Goal: Find contact information: Find contact information

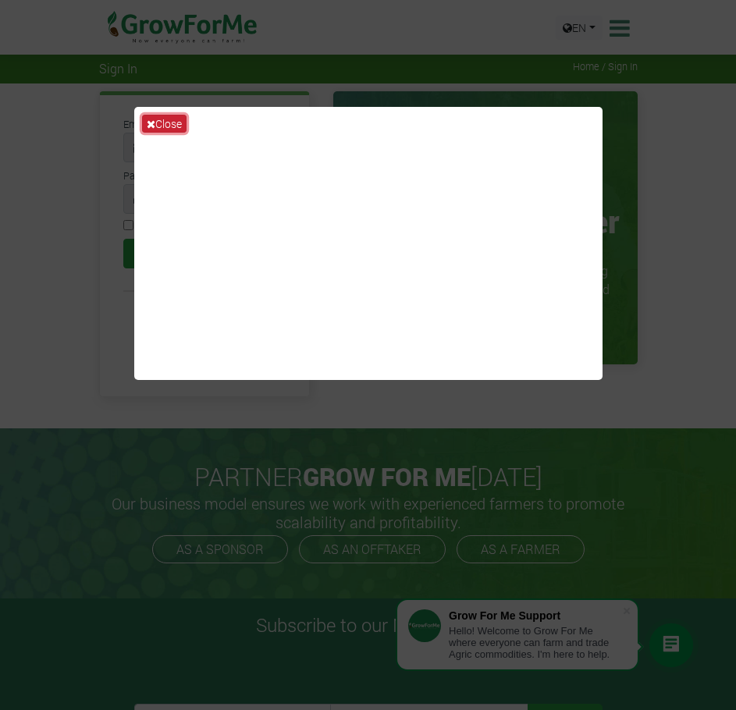
click at [167, 121] on button "Close" at bounding box center [164, 124] width 44 height 18
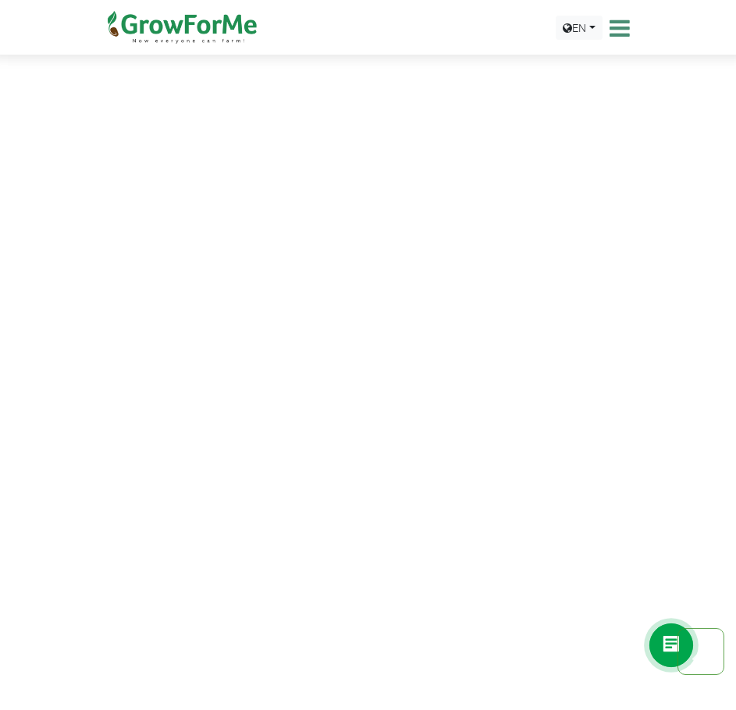
scroll to position [390, 0]
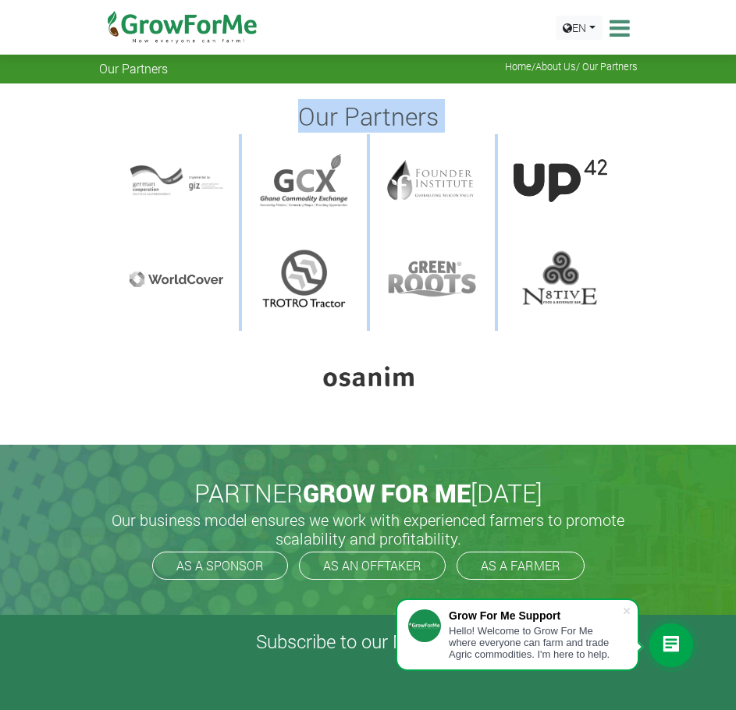
drag, startPoint x: 106, startPoint y: 89, endPoint x: 741, endPoint y: 335, distance: 681.1
click at [690, 374] on div "Our Partners" at bounding box center [368, 263] width 736 height 361
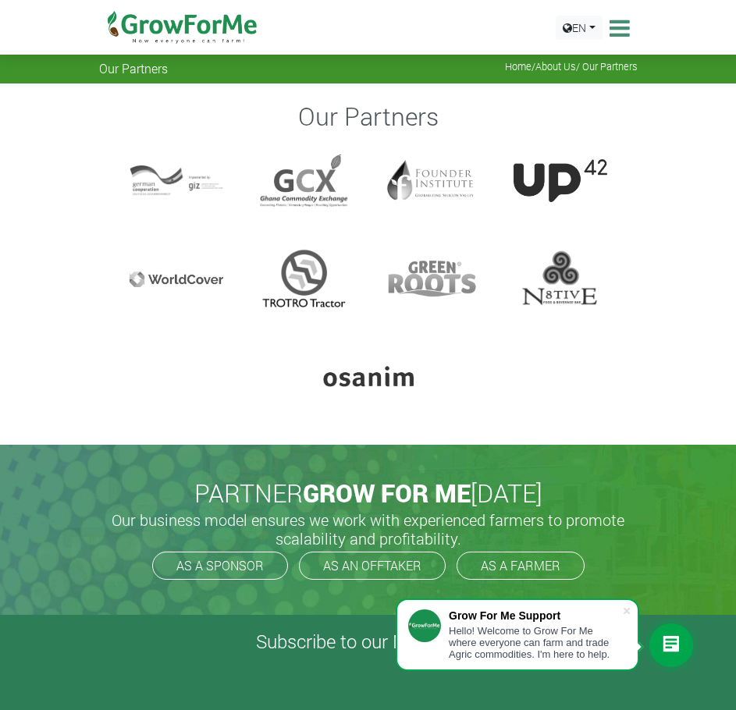
drag, startPoint x: 147, startPoint y: 176, endPoint x: 59, endPoint y: 243, distance: 110.8
click at [59, 243] on div "Our Partners" at bounding box center [368, 263] width 736 height 361
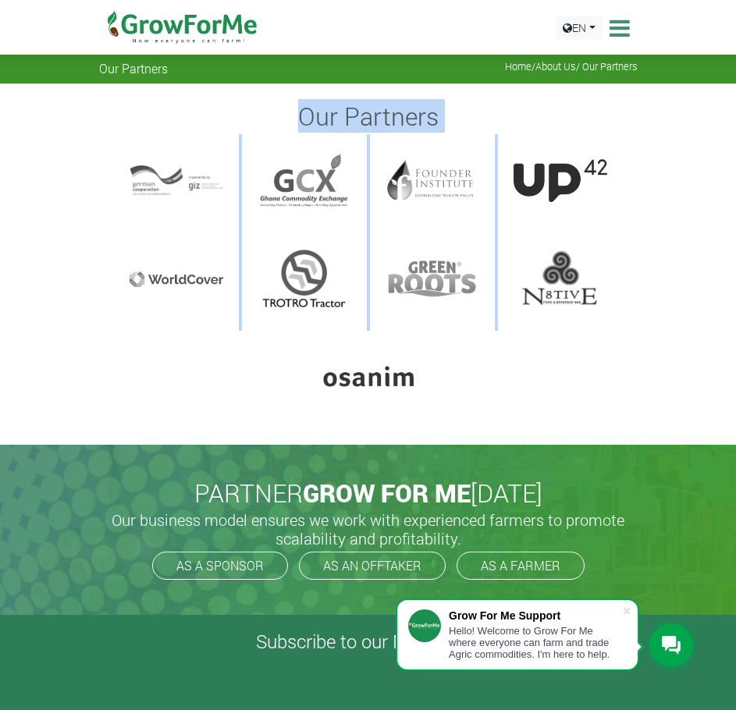
drag, startPoint x: 172, startPoint y: 98, endPoint x: 708, endPoint y: 352, distance: 593.4
click at [708, 352] on div "Our Partners" at bounding box center [368, 263] width 736 height 361
click at [332, 399] on div at bounding box center [369, 377] width 94 height 62
click at [254, 411] on div "Our Partners" at bounding box center [368, 264] width 562 height 327
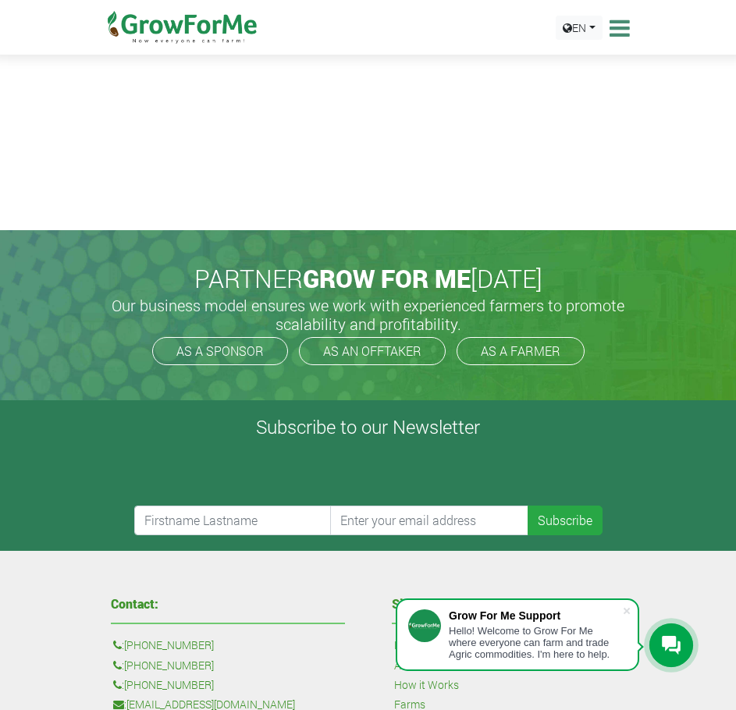
scroll to position [390, 0]
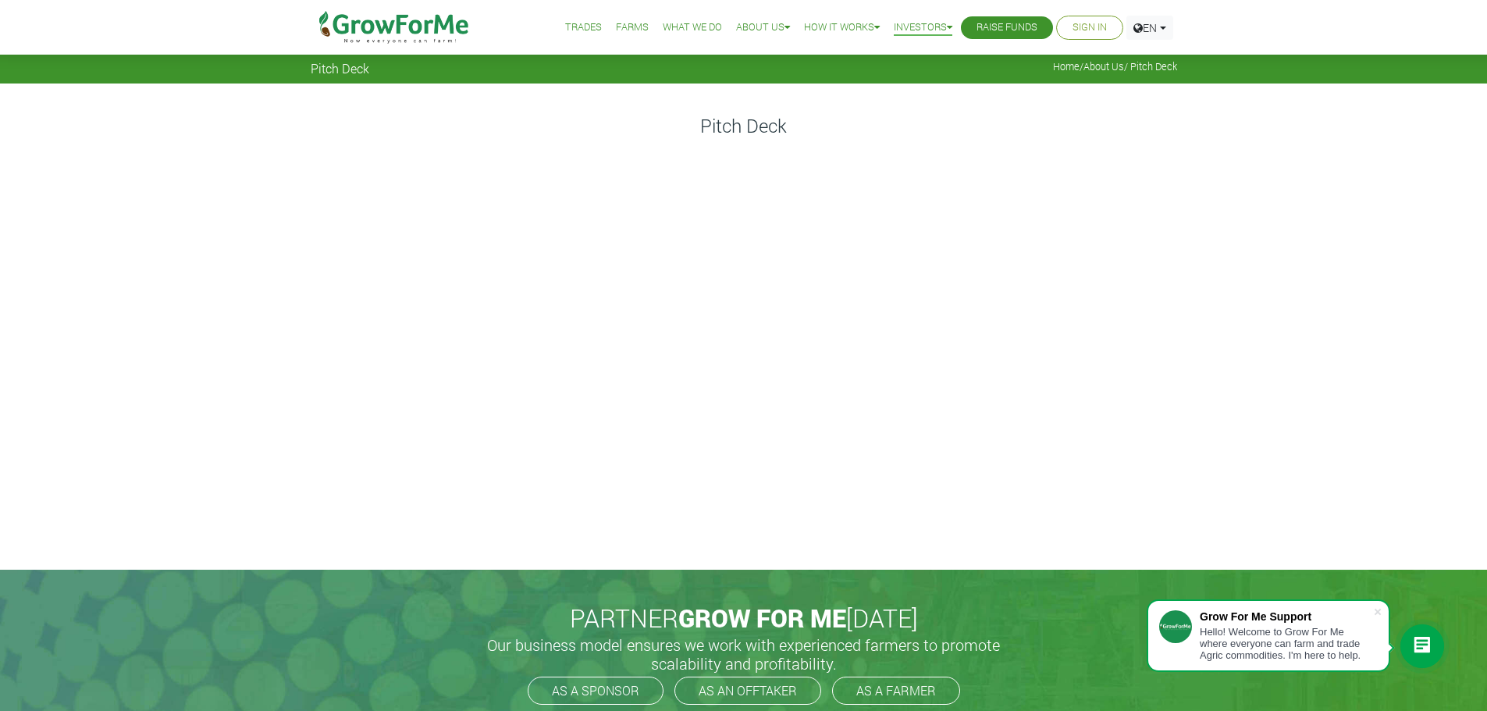
click at [735, 63] on link "Home" at bounding box center [1066, 66] width 27 height 12
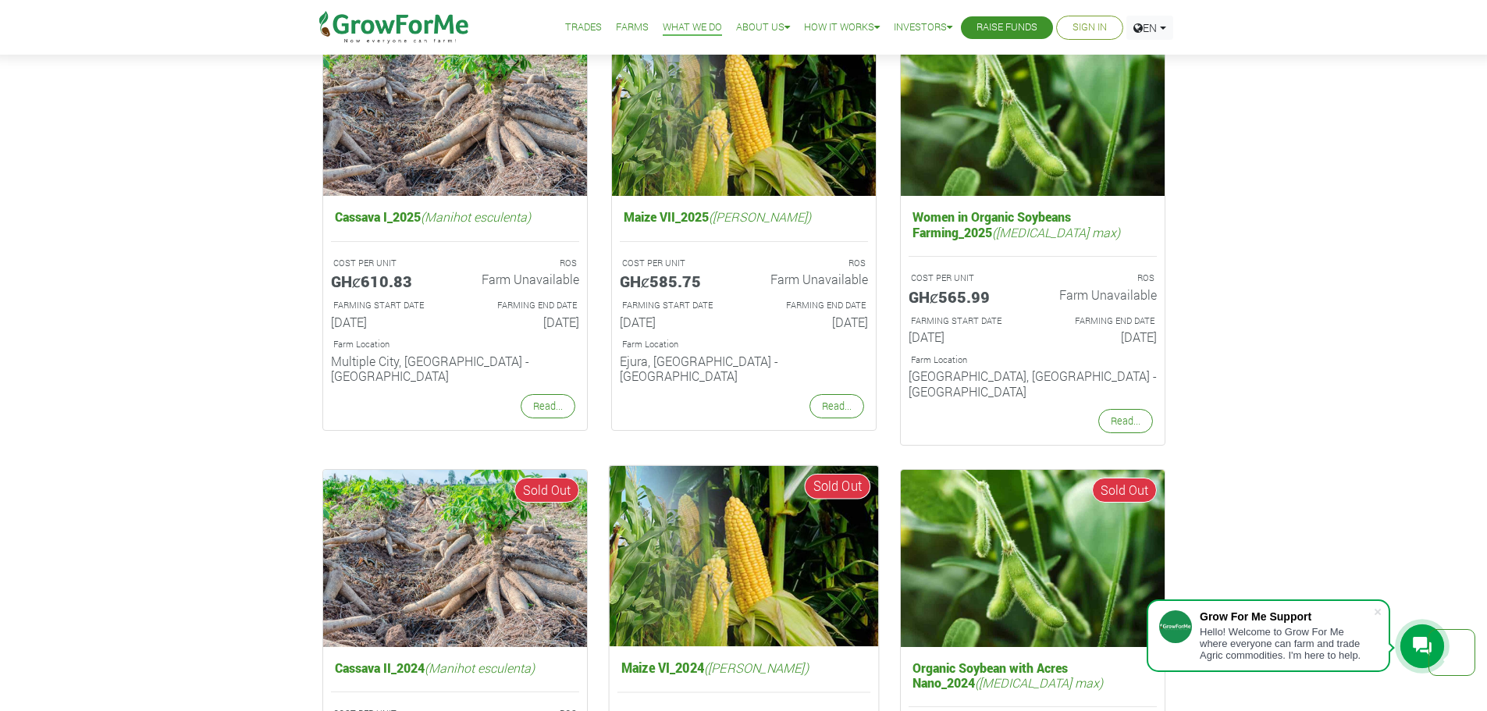
scroll to position [1093, 0]
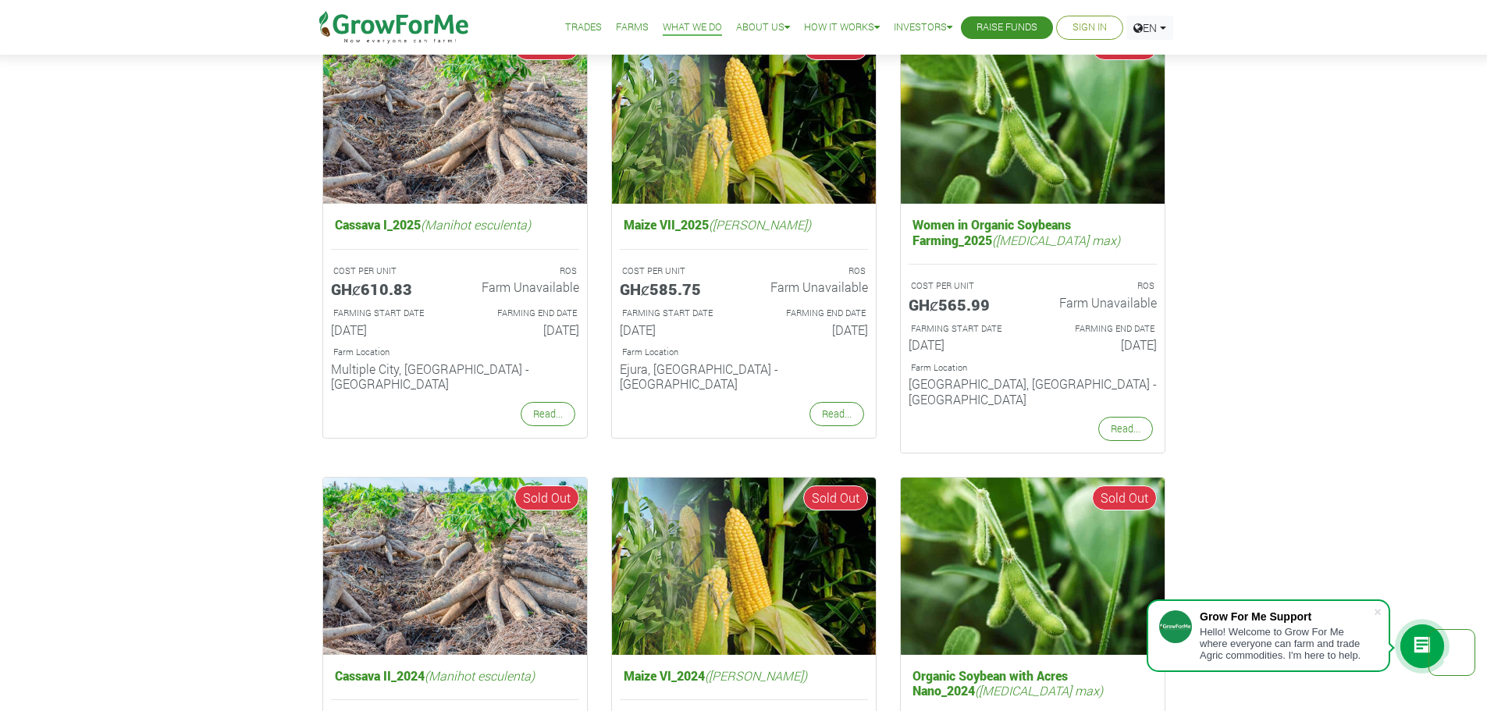
click at [616, 23] on link "Farms" at bounding box center [632, 28] width 33 height 16
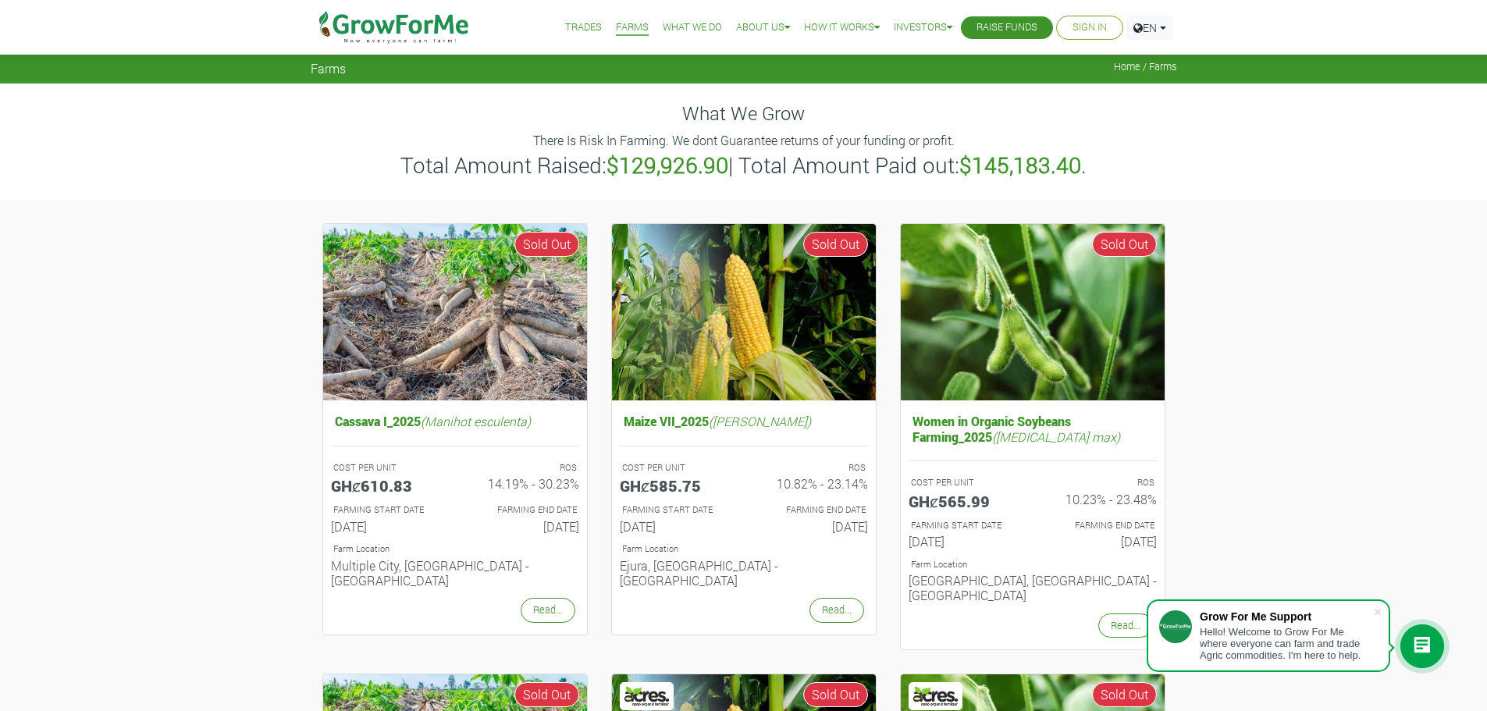
click at [572, 28] on link "Trades" at bounding box center [583, 28] width 37 height 16
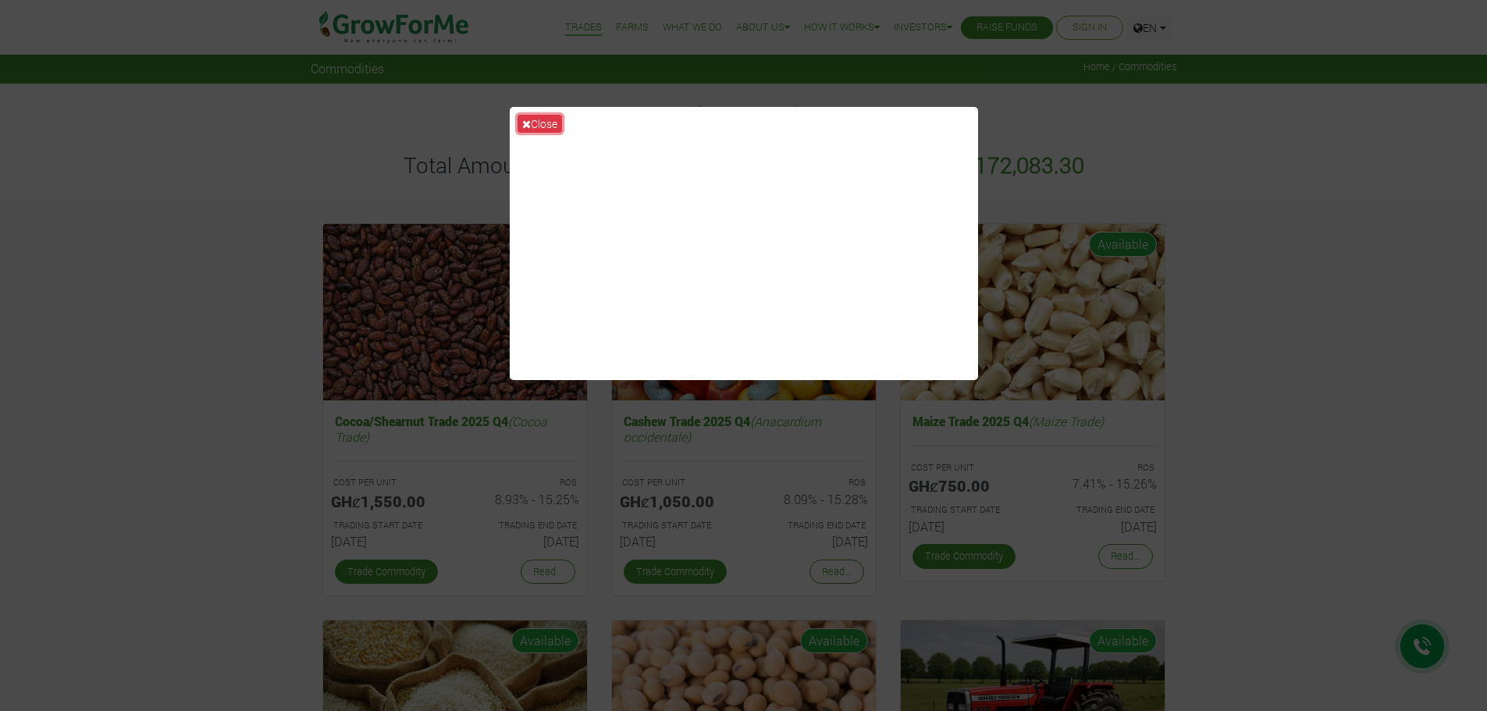
click at [542, 118] on button "Close" at bounding box center [539, 124] width 44 height 18
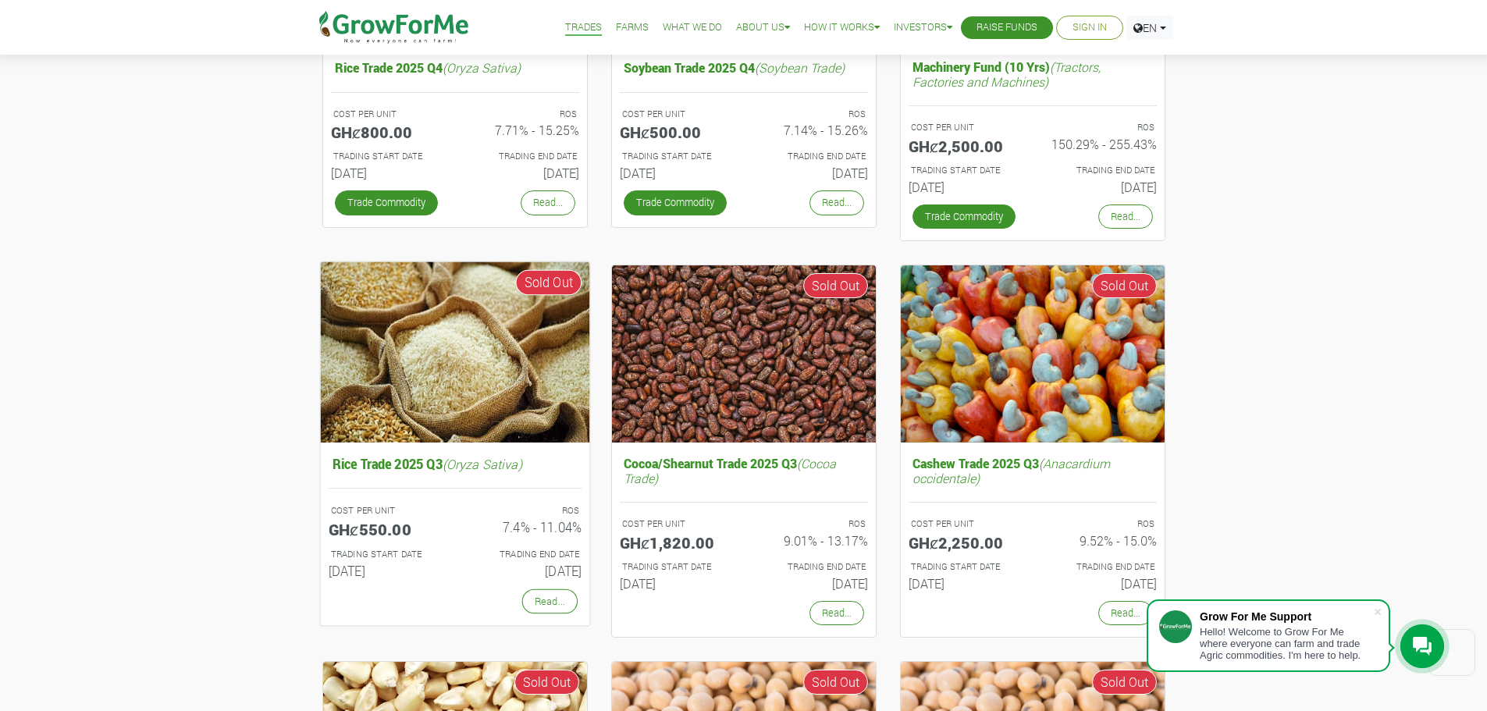
scroll to position [780, 0]
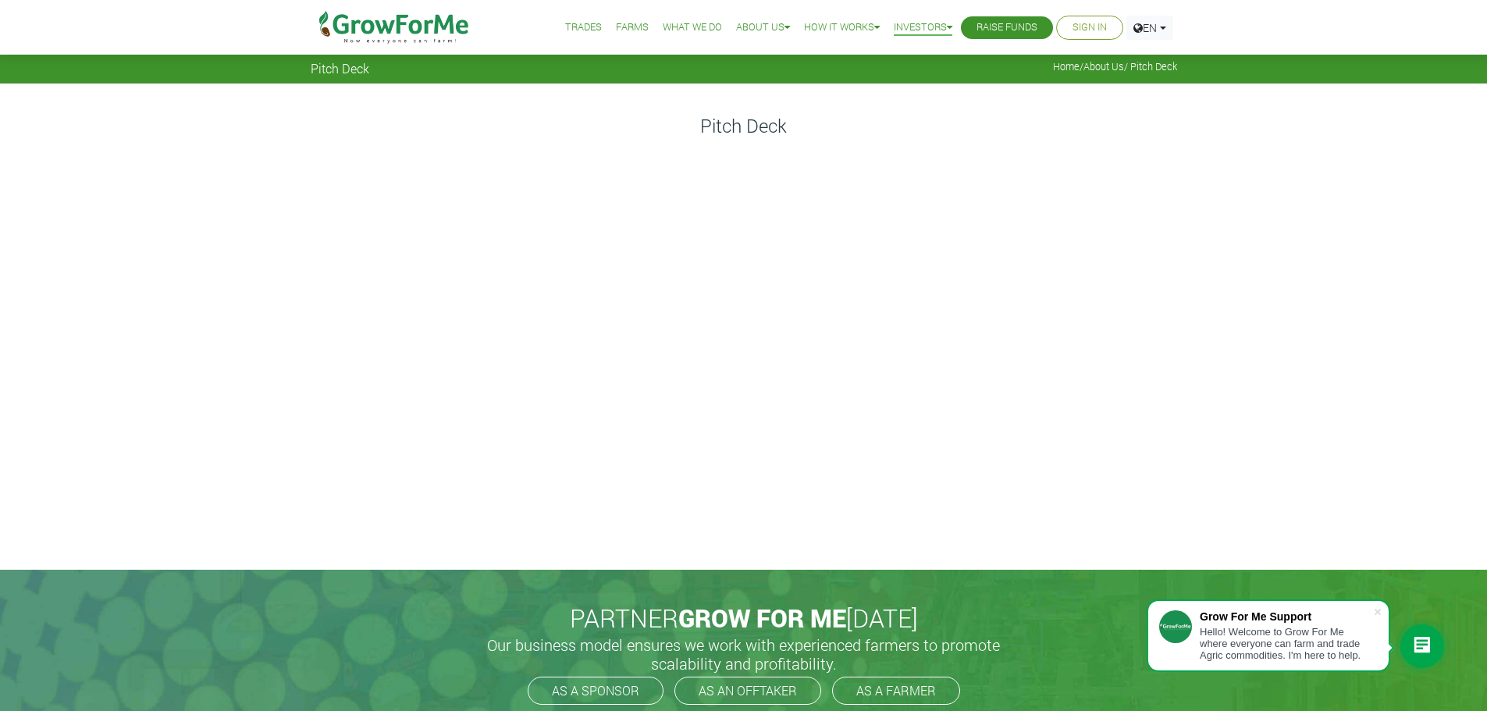
click at [1090, 66] on link "About Us" at bounding box center [1103, 66] width 41 height 12
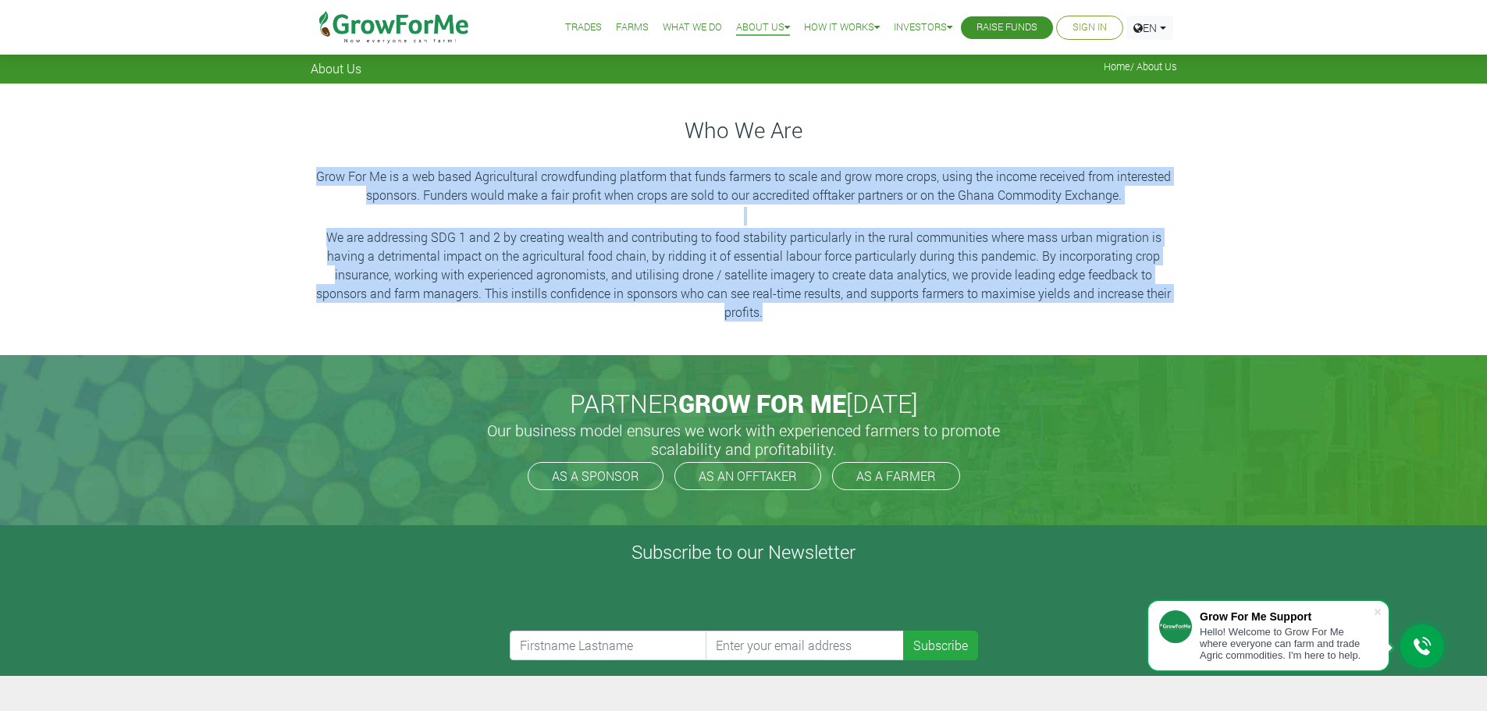
drag, startPoint x: 314, startPoint y: 175, endPoint x: 812, endPoint y: 322, distance: 520.0
click at [812, 322] on div "Who We Are Grow For Me is a web based Agricultural crowdfunding platform that f…" at bounding box center [744, 219] width 890 height 209
copy div "Grow For Me is a web based Agricultural crowdfunding platform that funds farmer…"
drag, startPoint x: 548, startPoint y: 180, endPoint x: 537, endPoint y: 179, distance: 11.0
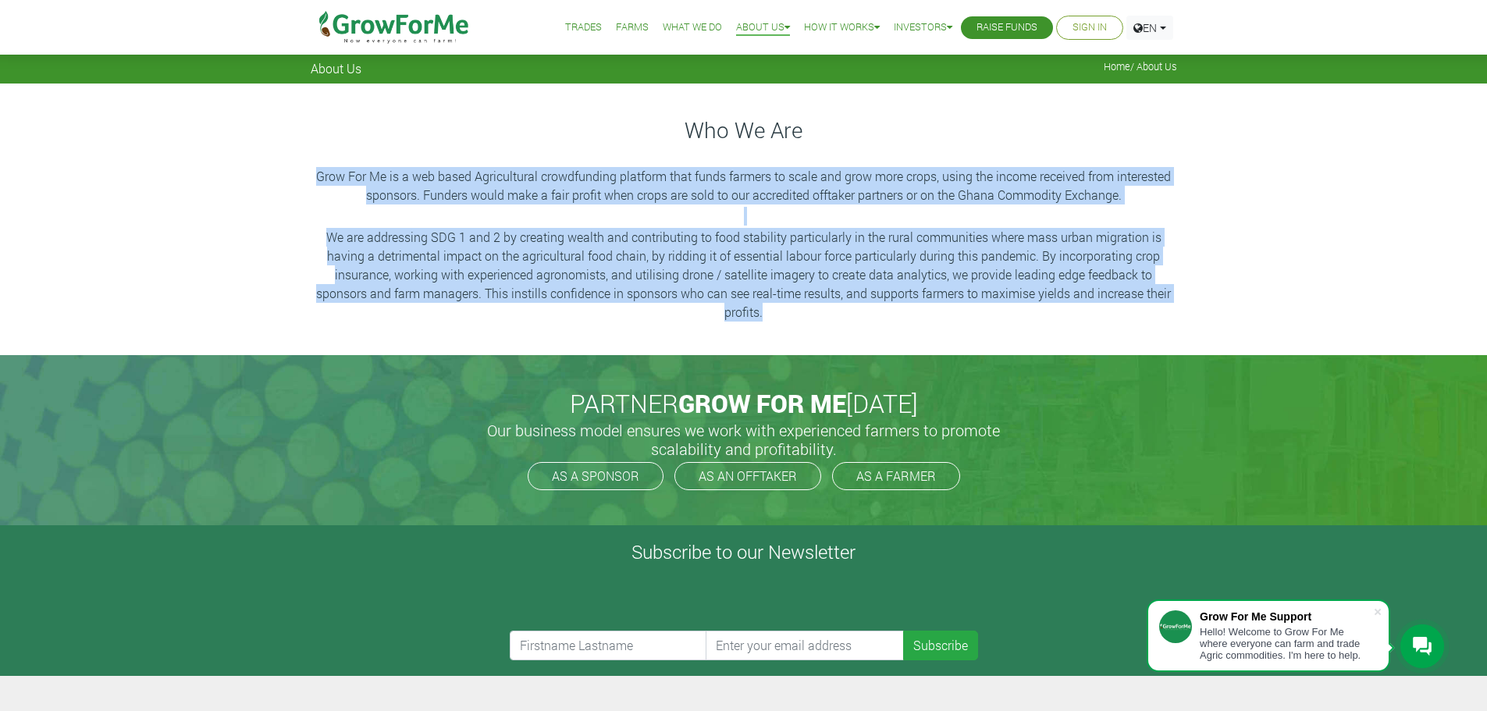
click at [546, 179] on p "Grow For Me is a web based Agricultural crowdfunding platform that funds farmer…" at bounding box center [744, 185] width 862 height 37
click at [453, 224] on div "Who We Are Grow For Me is a web based Agricultural crowdfunding platform that f…" at bounding box center [744, 219] width 890 height 209
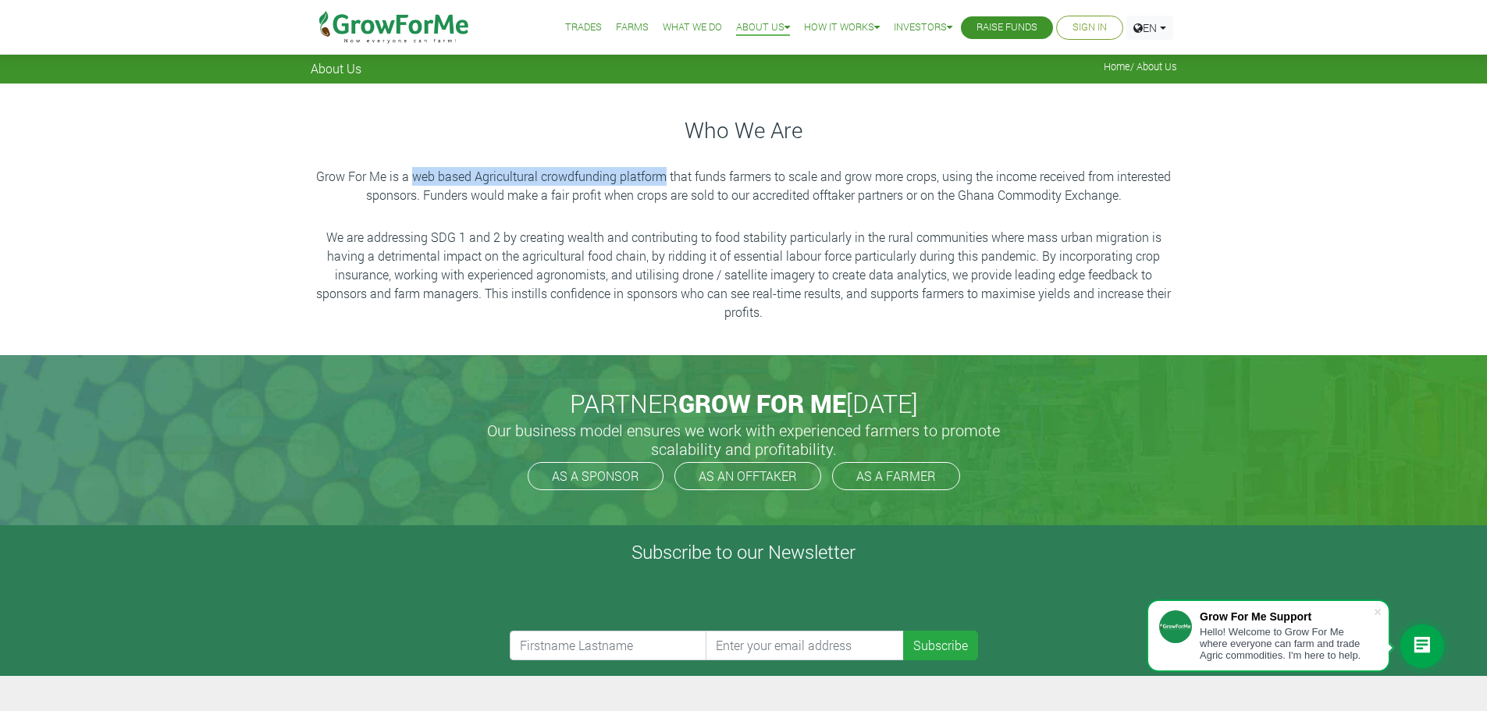
drag, startPoint x: 410, startPoint y: 178, endPoint x: 664, endPoint y: 185, distance: 254.5
click at [664, 185] on p "Grow For Me is a web based Agricultural crowdfunding platform that funds farmer…" at bounding box center [744, 185] width 862 height 37
copy p "web based Agricultural crowdfunding platform"
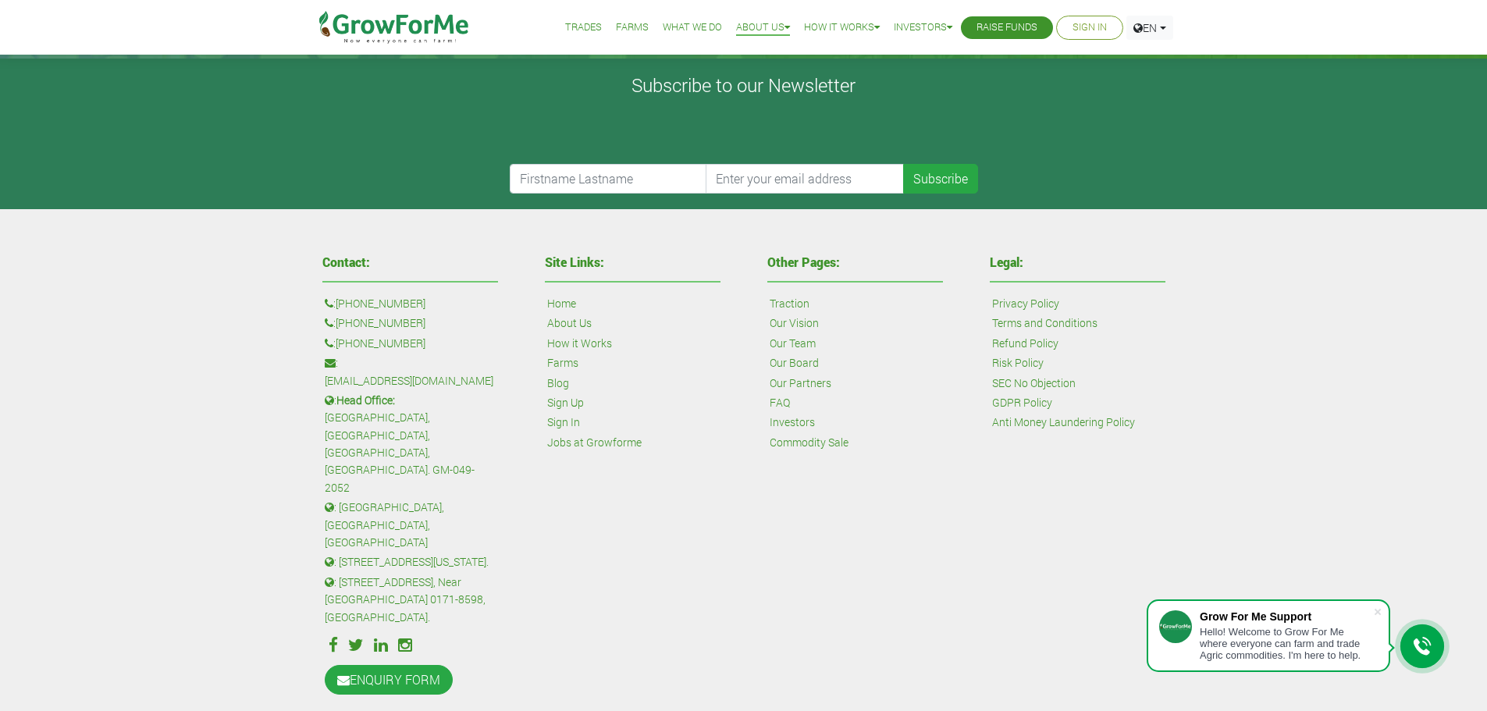
scroll to position [468, 0]
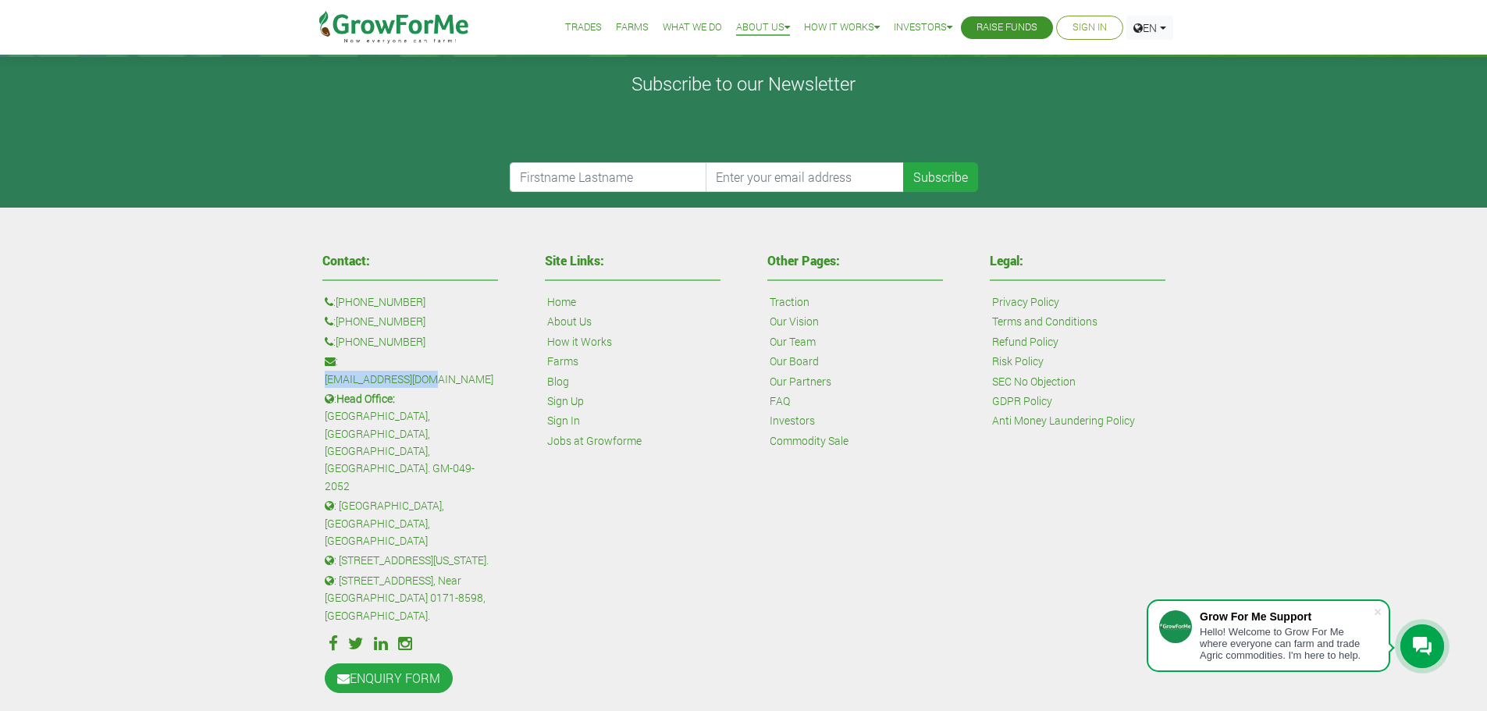
drag, startPoint x: 460, startPoint y: 362, endPoint x: 344, endPoint y: 364, distance: 115.5
click at [344, 364] on p ": sales@growforme.com" at bounding box center [410, 370] width 171 height 35
copy link "[EMAIL_ADDRESS][DOMAIN_NAME]"
drag, startPoint x: 400, startPoint y: 383, endPoint x: 467, endPoint y: 400, distance: 69.3
click at [467, 400] on p ": Head Office: Agbogba Avenue, Haatso, Greater Accra, Ghana. GM-049-2052" at bounding box center [410, 442] width 171 height 105
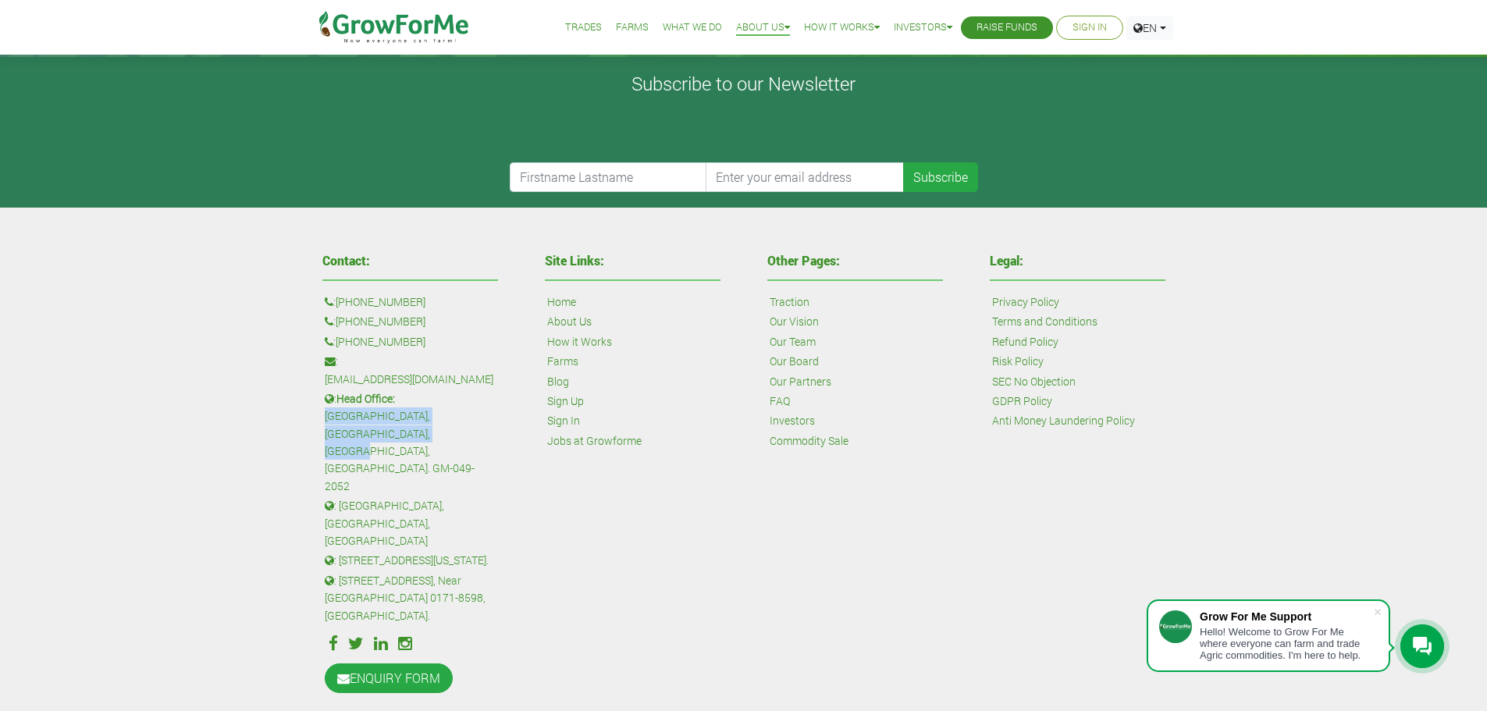
copy p "Agbogba Avenue, Haatso, Greater Accra, Ghana"
drag, startPoint x: 433, startPoint y: 346, endPoint x: 348, endPoint y: 350, distance: 85.1
click at [348, 350] on p ": +233 24 243 6884" at bounding box center [410, 341] width 171 height 17
copy link "233 24 243 6884"
